Goal: Task Accomplishment & Management: Use online tool/utility

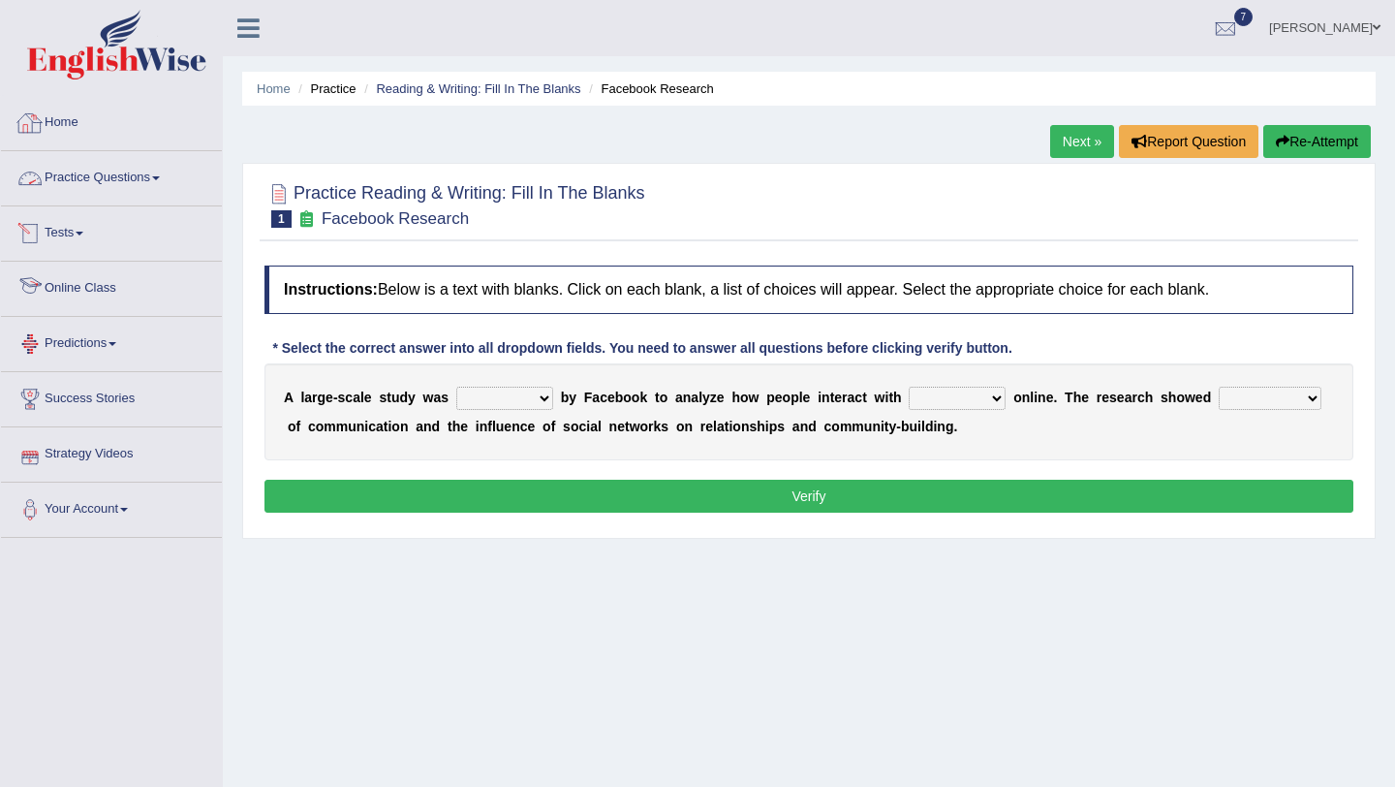
click at [75, 216] on link "Tests" at bounding box center [111, 230] width 221 height 48
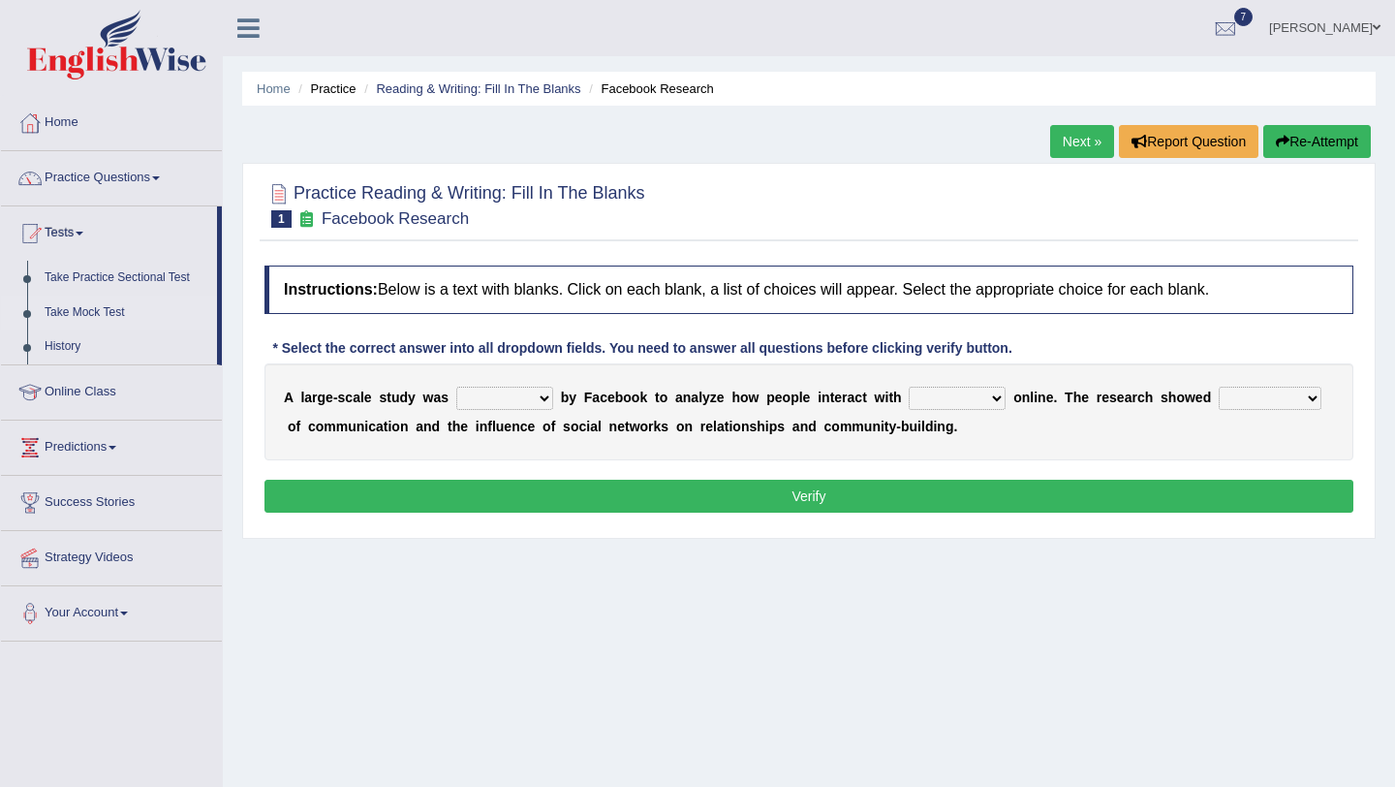
click at [108, 314] on link "Take Mock Test" at bounding box center [126, 313] width 181 height 35
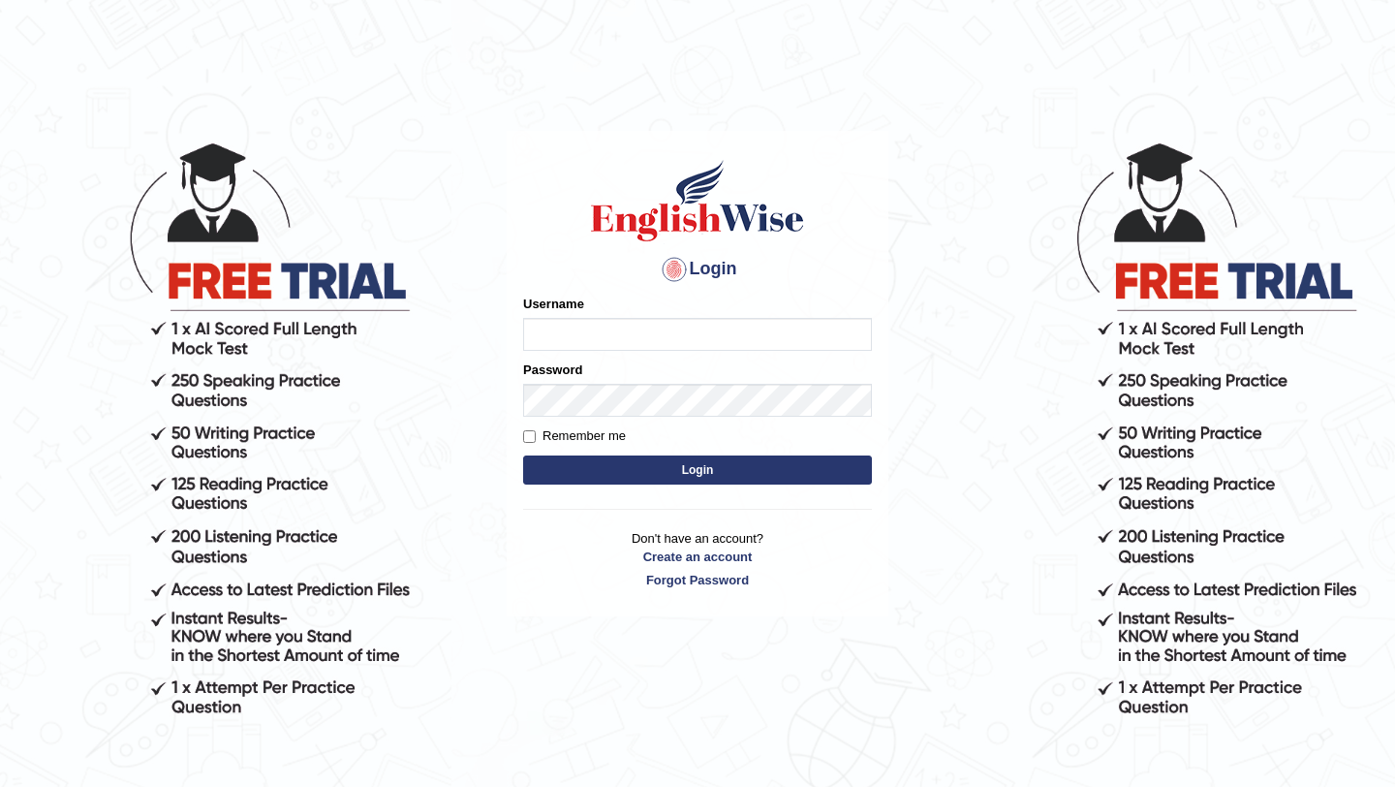
type input "Arjun12"
click at [810, 478] on button "Login" at bounding box center [697, 469] width 349 height 29
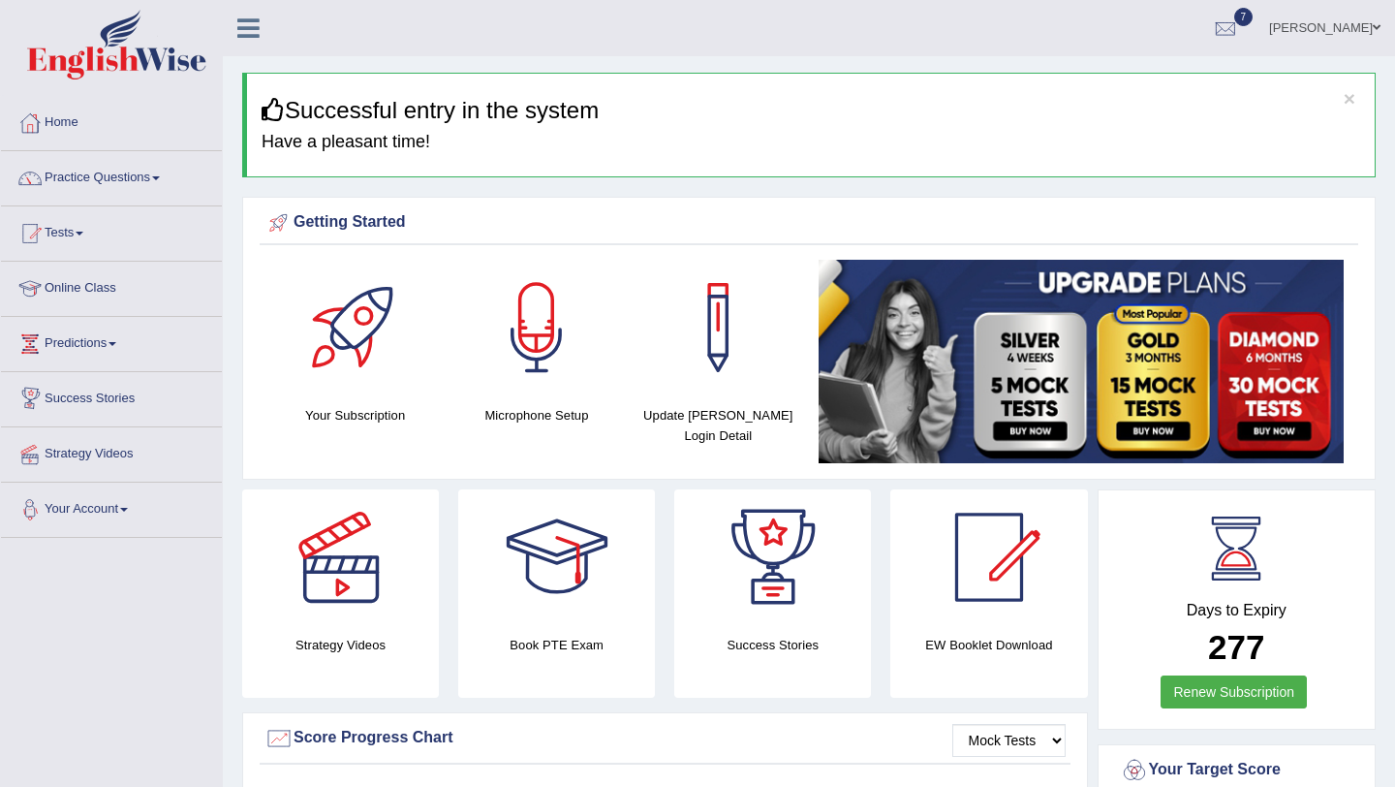
click at [259, 550] on link at bounding box center [340, 557] width 197 height 136
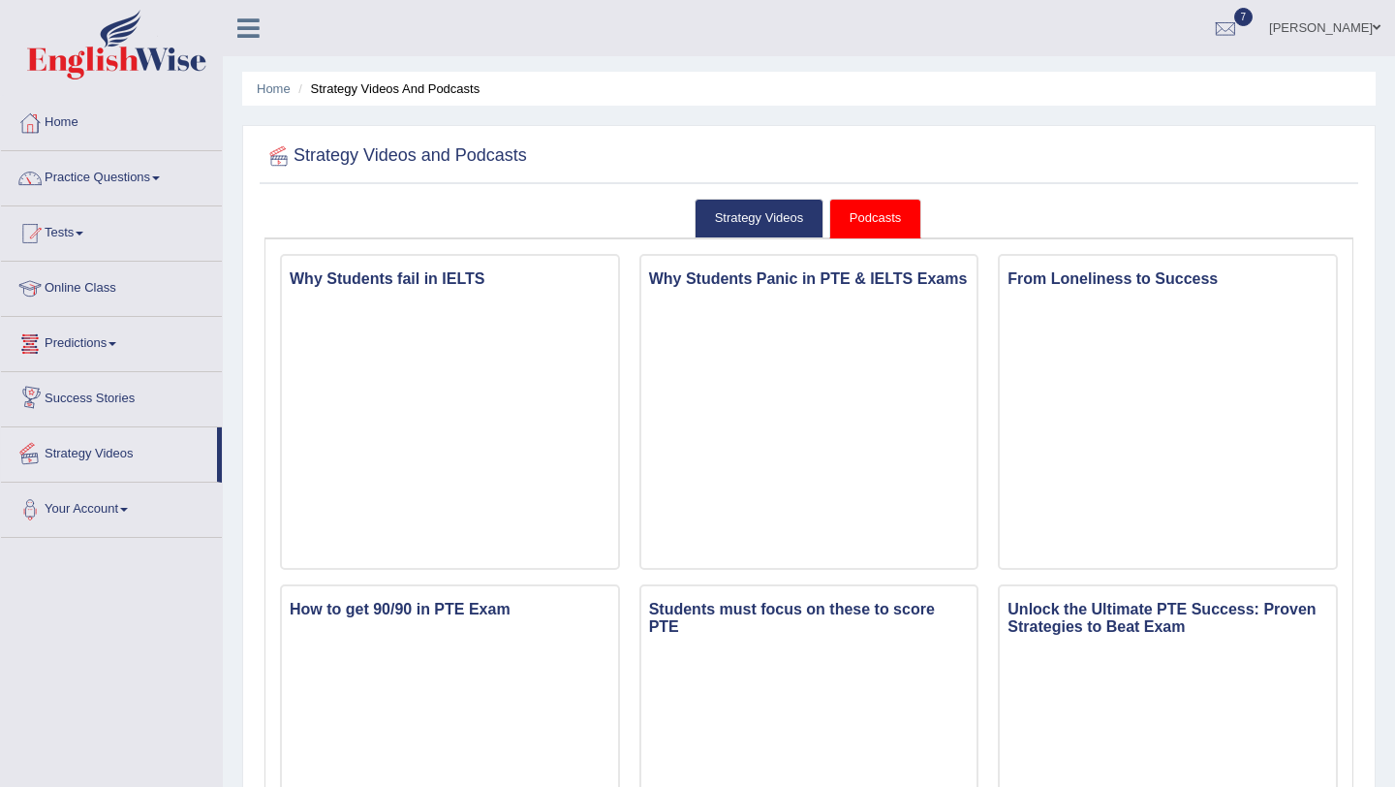
click at [86, 292] on link "Online Class" at bounding box center [111, 286] width 221 height 48
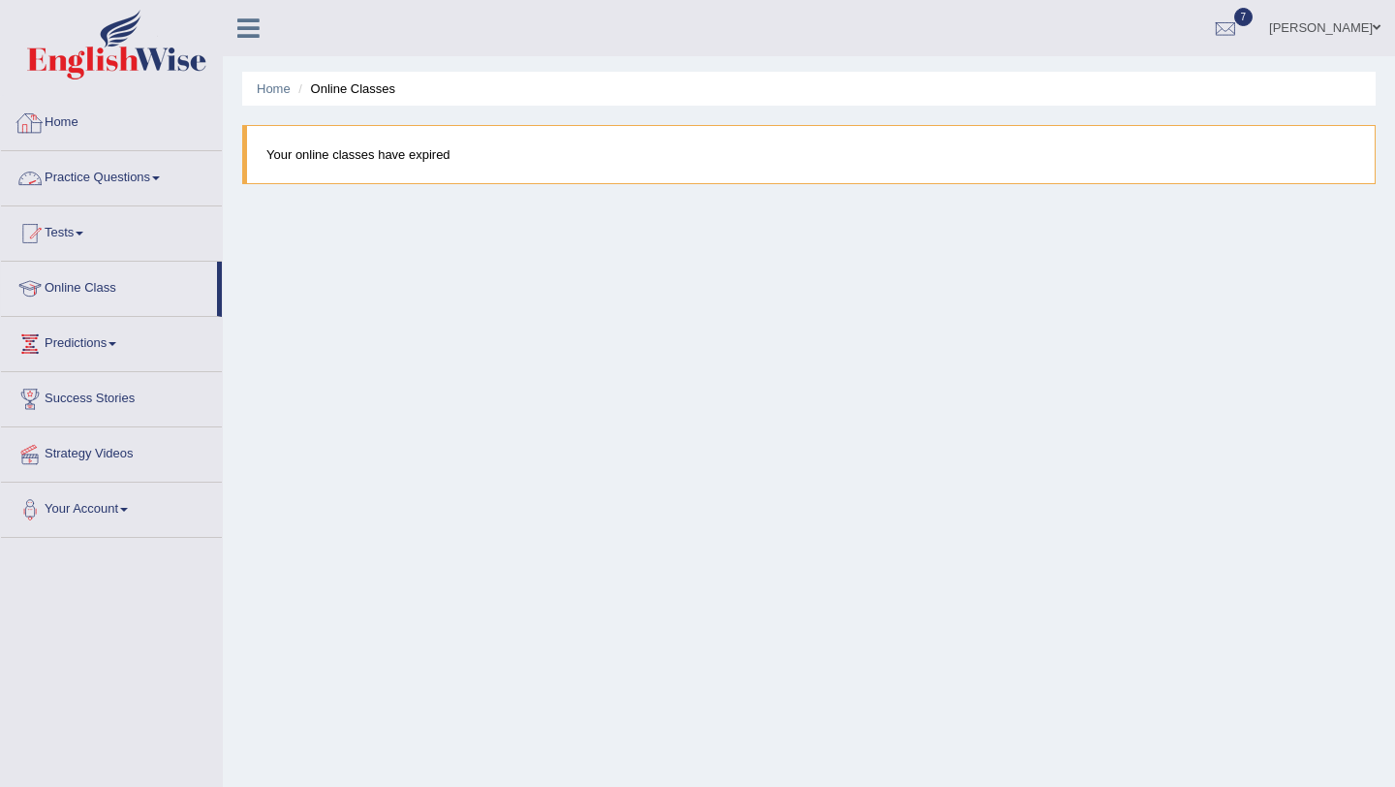
click at [105, 173] on link "Practice Questions" at bounding box center [111, 175] width 221 height 48
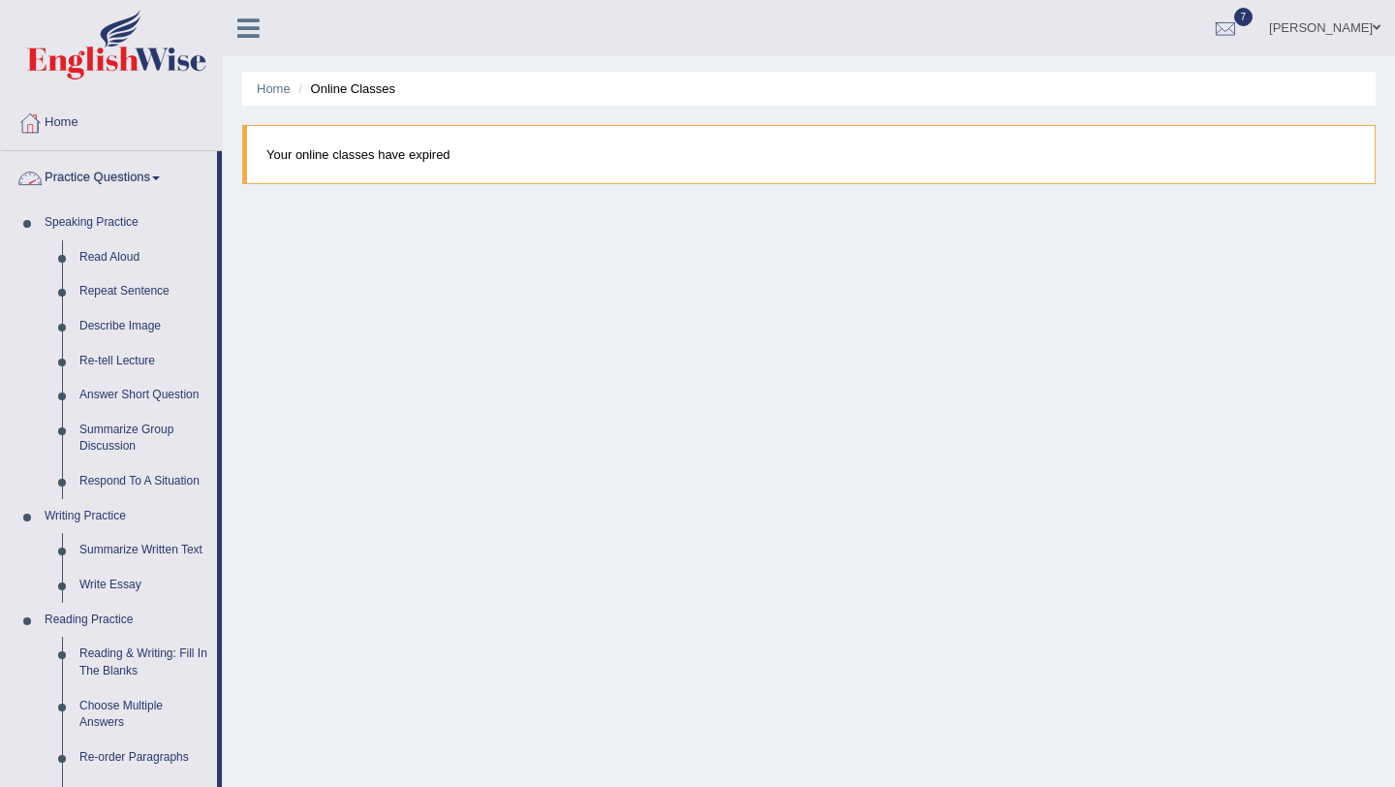
click at [80, 183] on link "Practice Questions" at bounding box center [109, 175] width 216 height 48
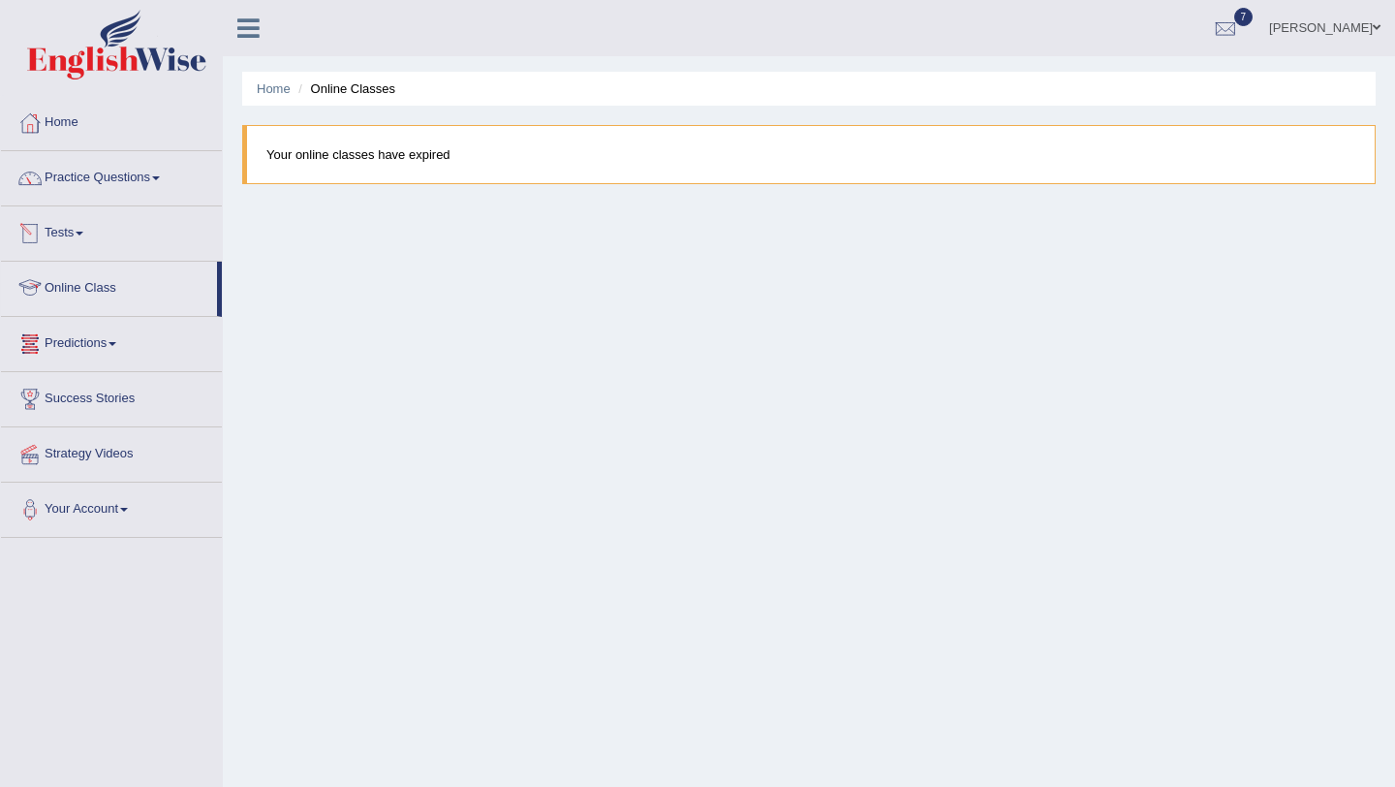
click at [74, 225] on link "Tests" at bounding box center [111, 230] width 221 height 48
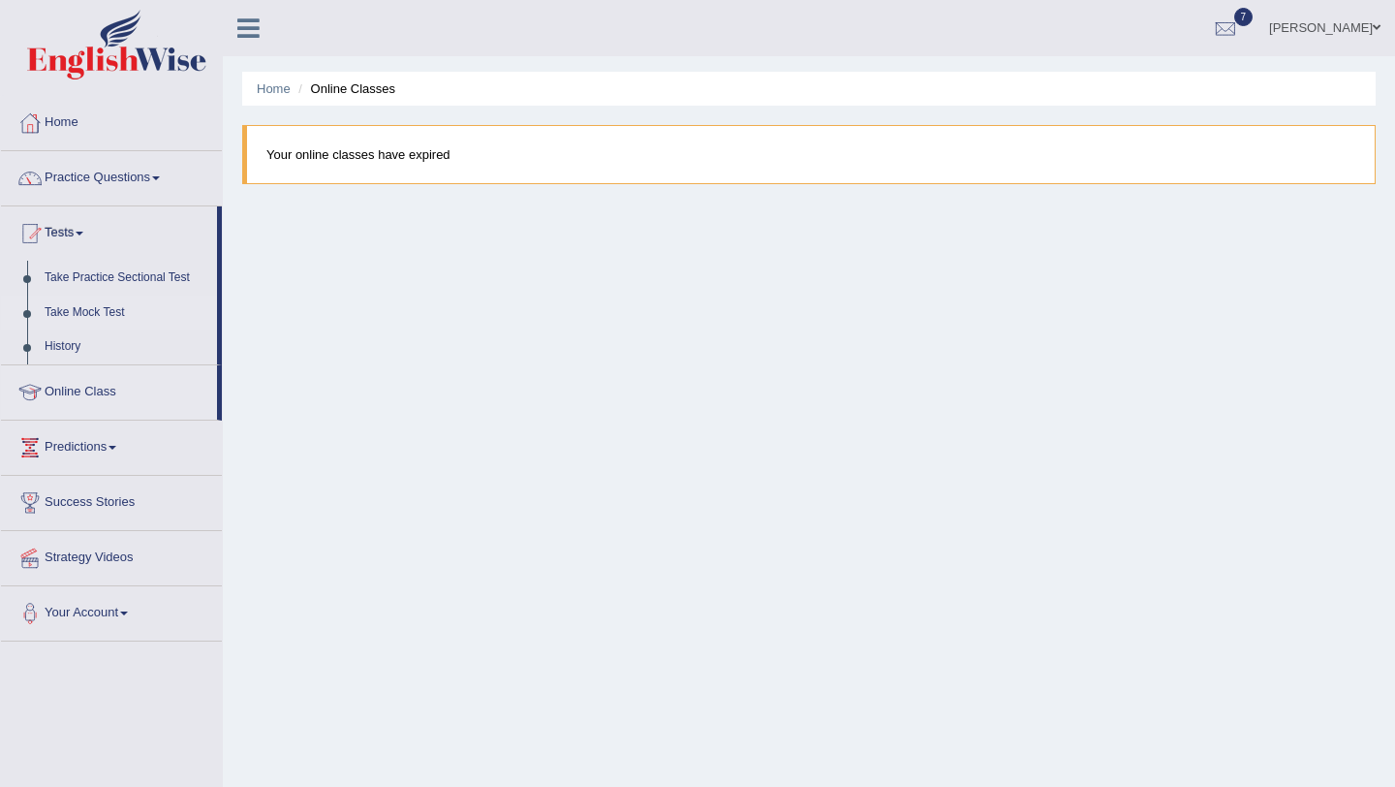
click at [98, 303] on link "Take Mock Test" at bounding box center [126, 313] width 181 height 35
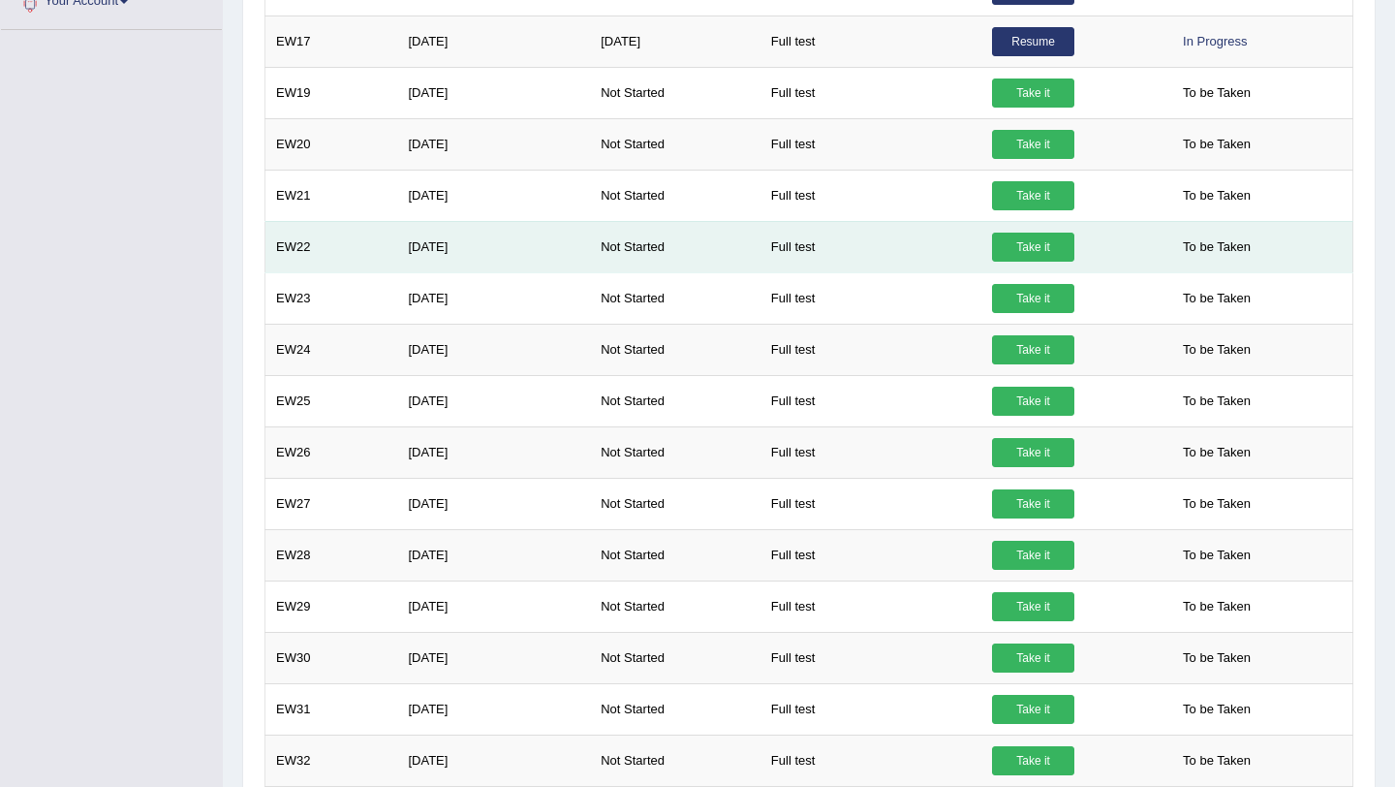
scroll to position [864, 0]
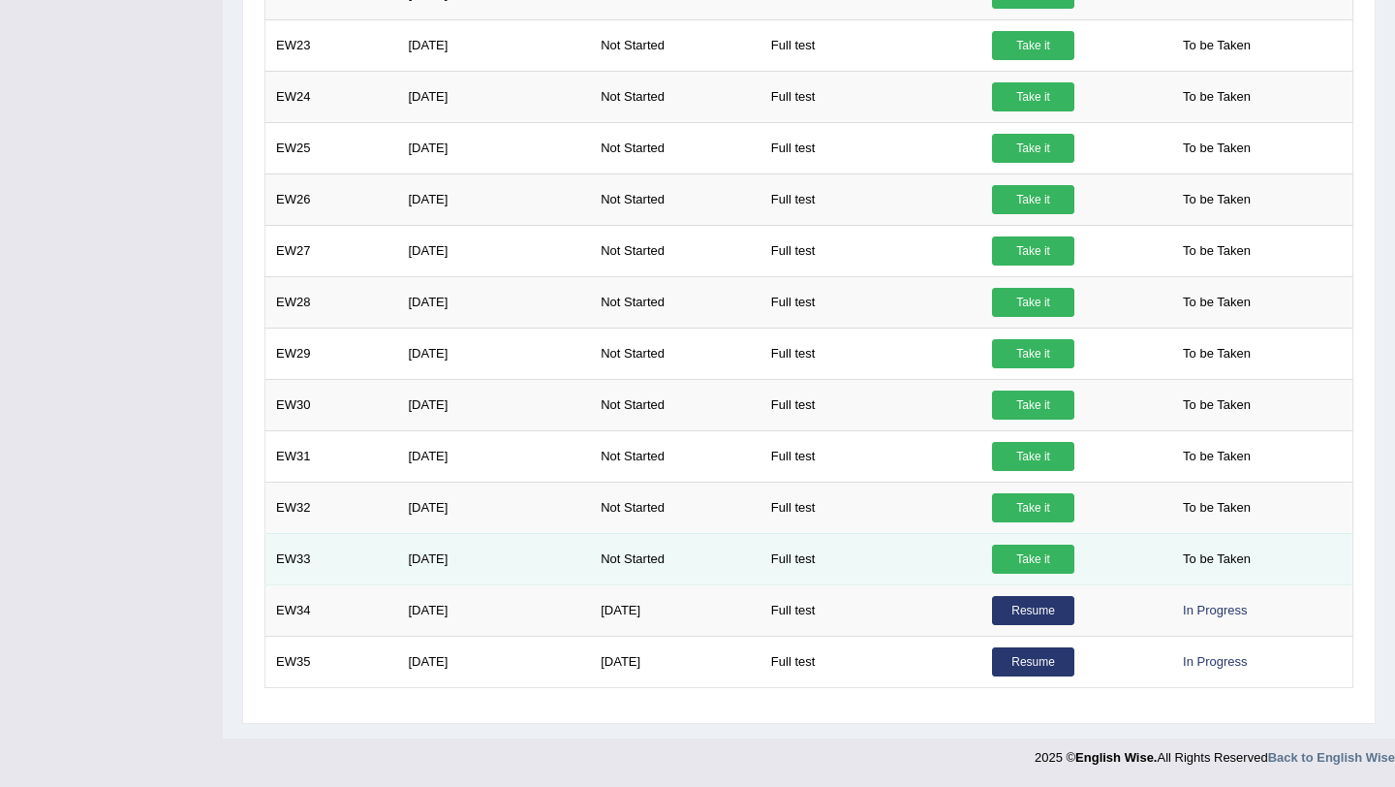
click at [1029, 564] on link "Take it" at bounding box center [1033, 559] width 82 height 29
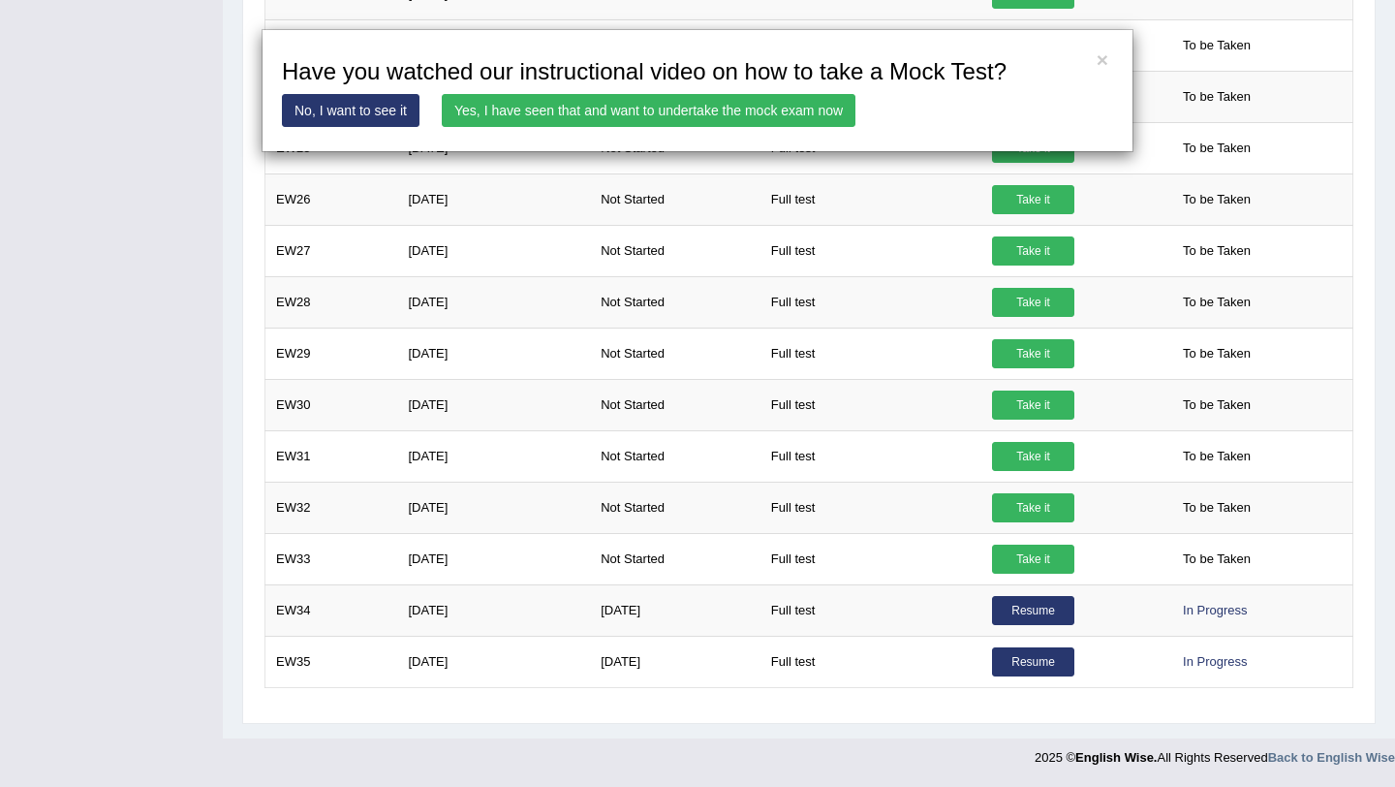
click at [705, 114] on link "Yes, I have seen that and want to undertake the mock exam now" at bounding box center [649, 110] width 414 height 33
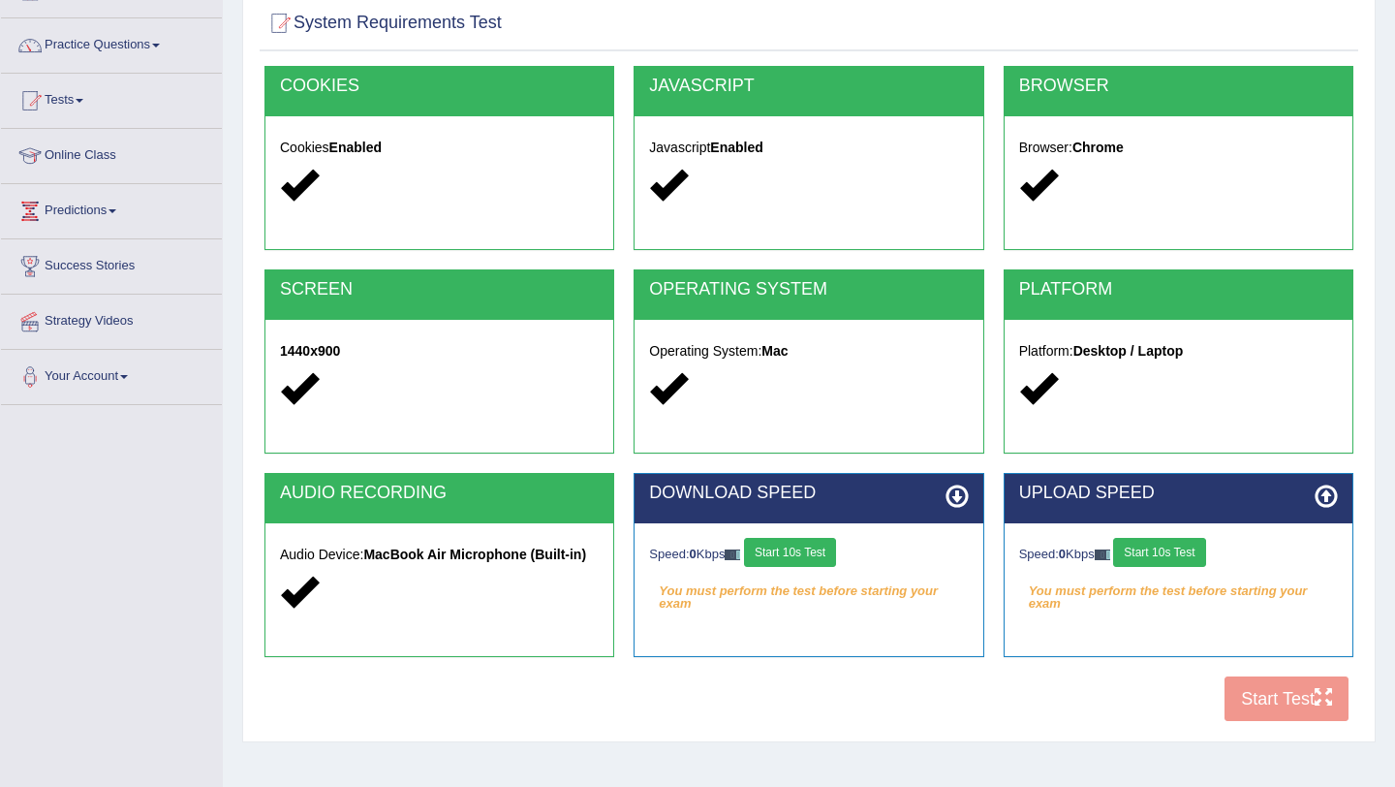
scroll to position [137, 0]
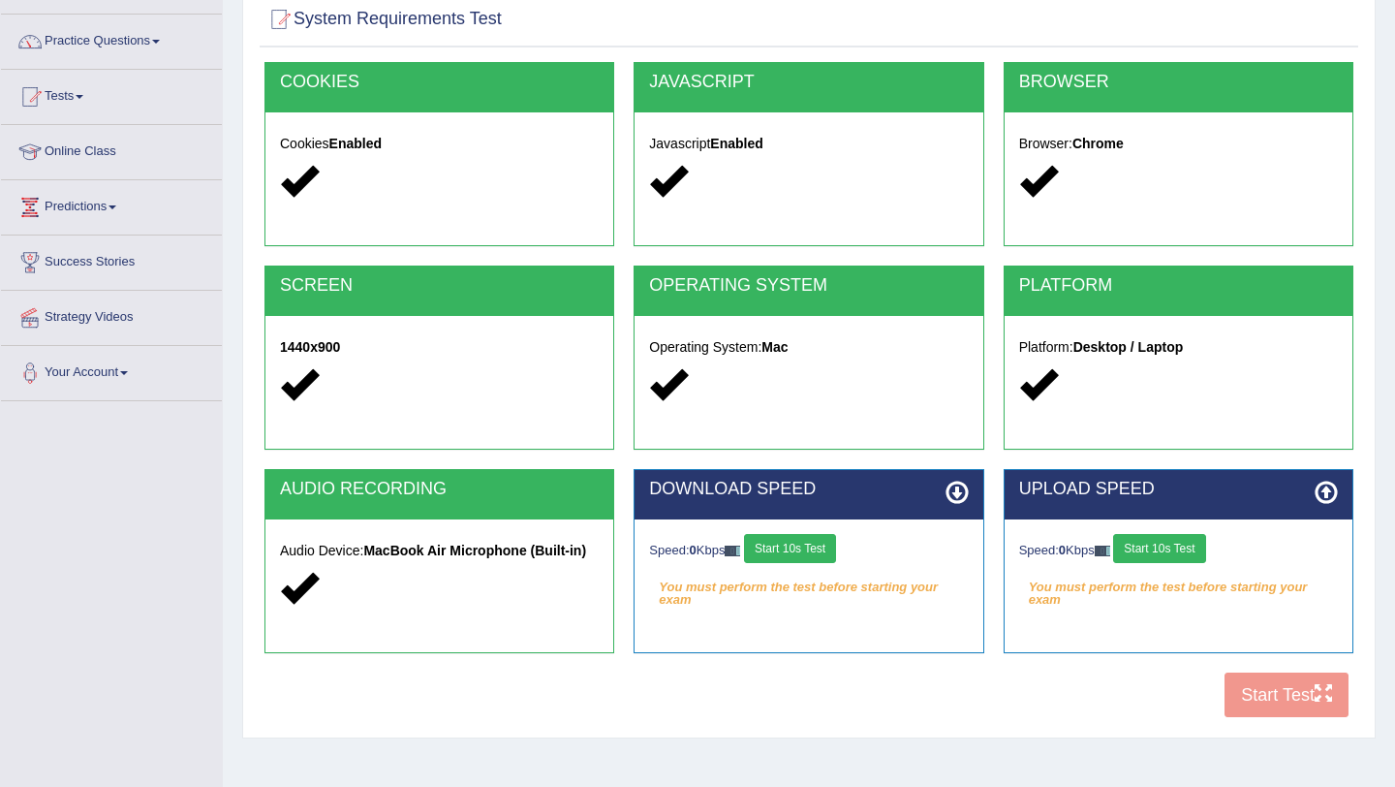
click at [419, 500] on div "AUDIO RECORDING" at bounding box center [440, 494] width 348 height 49
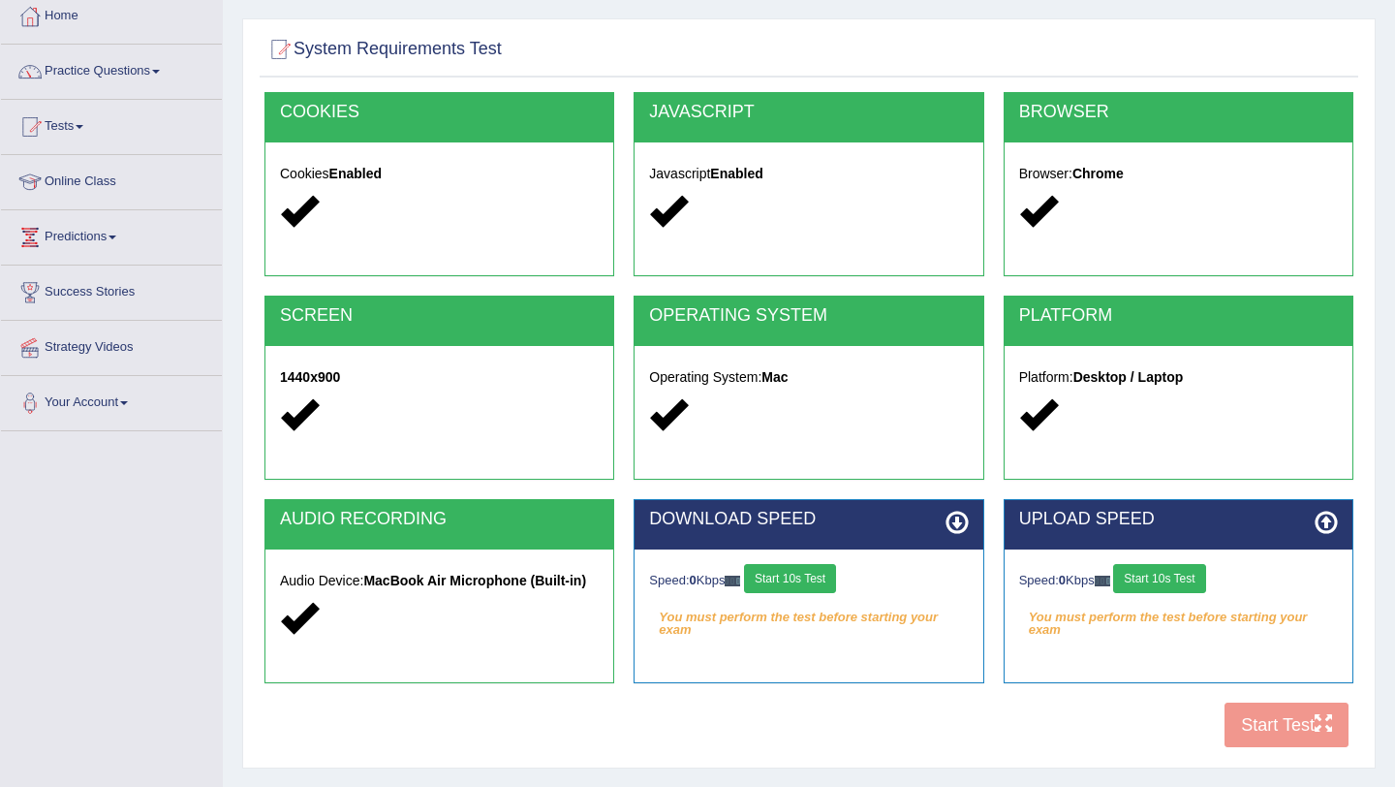
scroll to position [105, 0]
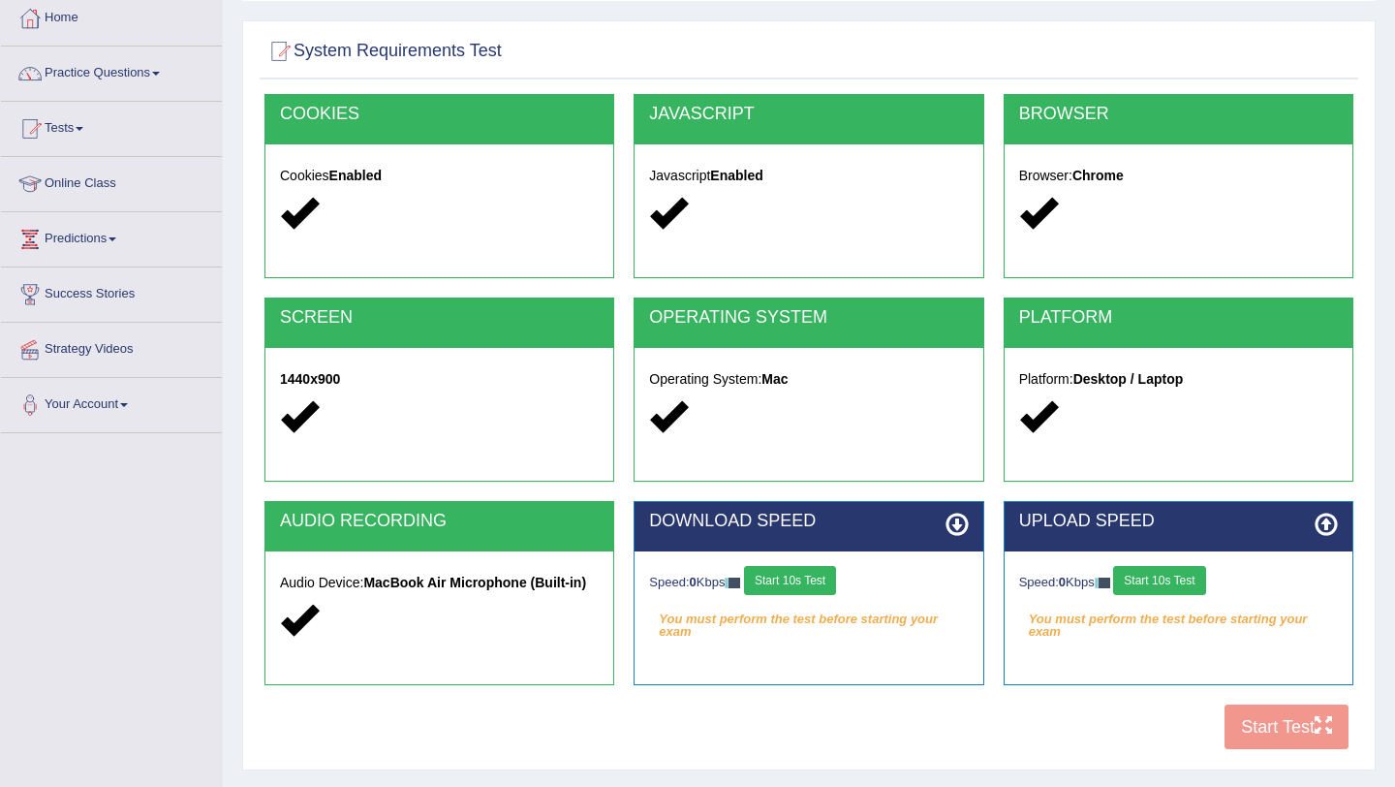
click at [783, 569] on button "Start 10s Test" at bounding box center [790, 580] width 92 height 29
click at [1170, 581] on button "Start 10s Test" at bounding box center [1159, 580] width 92 height 29
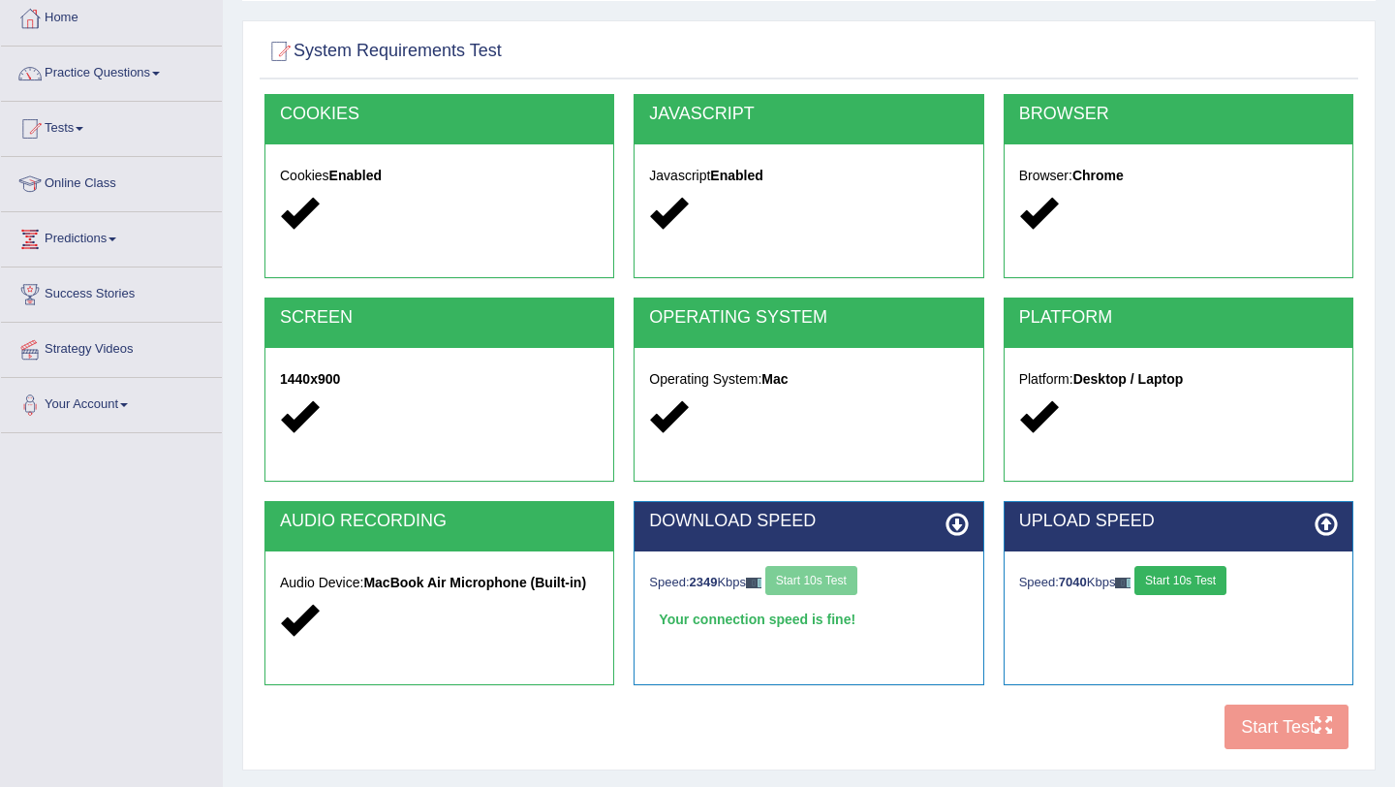
click at [1182, 578] on button "Start 10s Test" at bounding box center [1181, 580] width 92 height 29
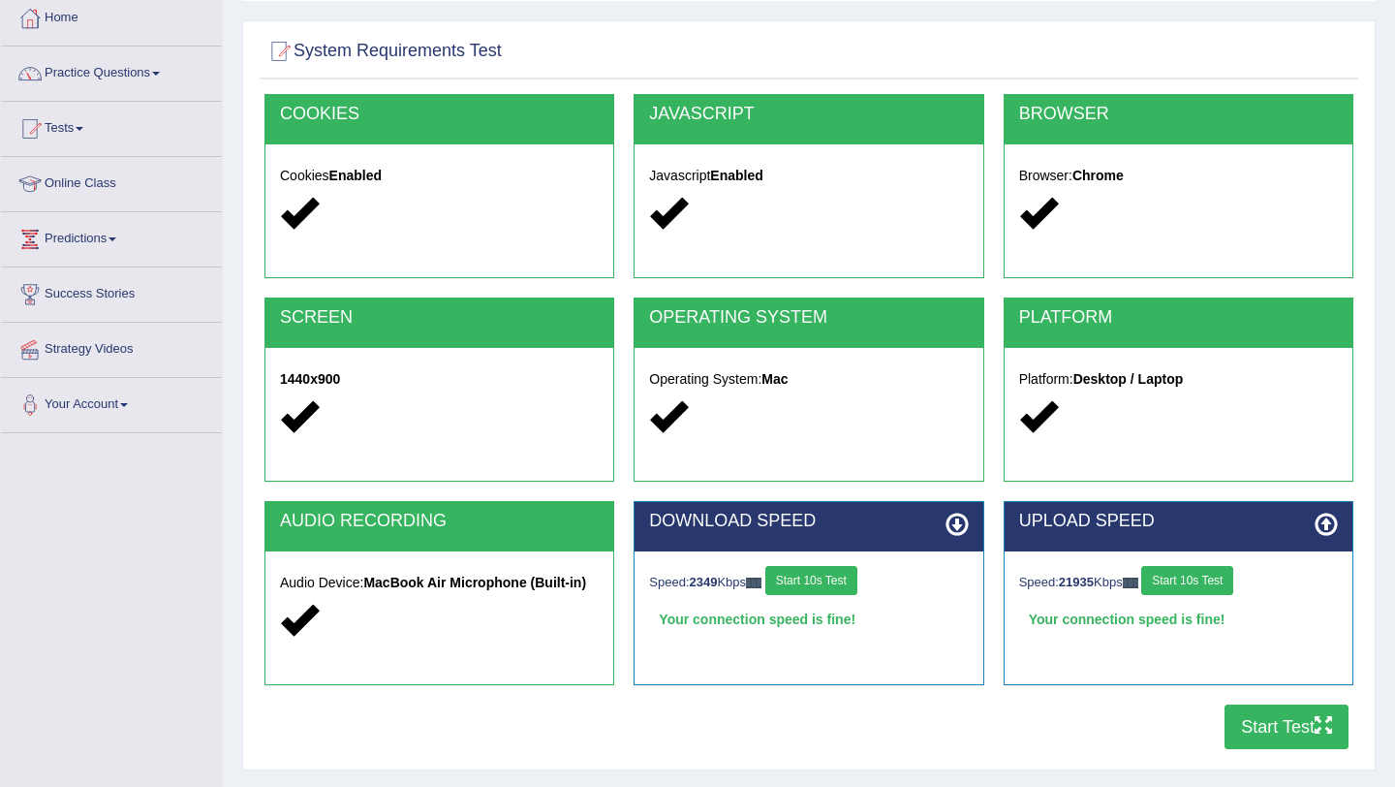
click at [1253, 727] on button "Start Test" at bounding box center [1287, 726] width 124 height 45
